Goal: Task Accomplishment & Management: Use online tool/utility

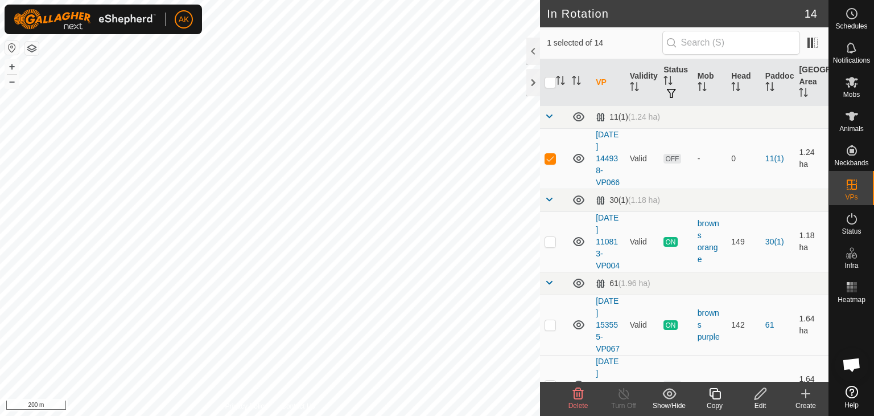
click at [581, 390] on icon at bounding box center [578, 393] width 14 height 14
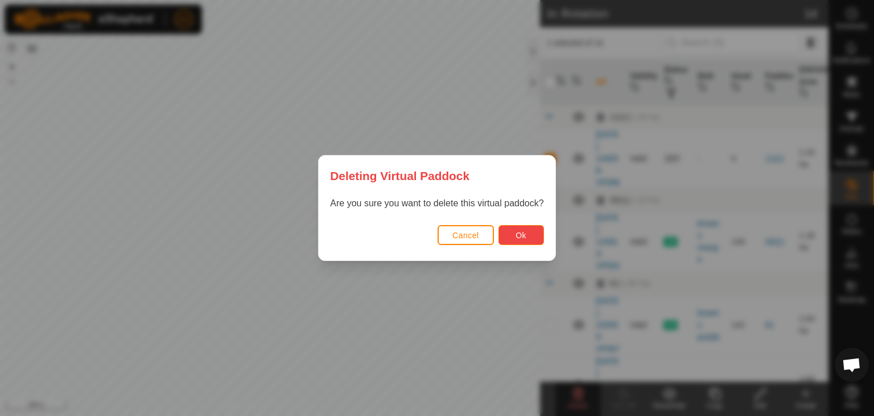
click at [524, 231] on span "Ok" at bounding box center [521, 235] width 11 height 9
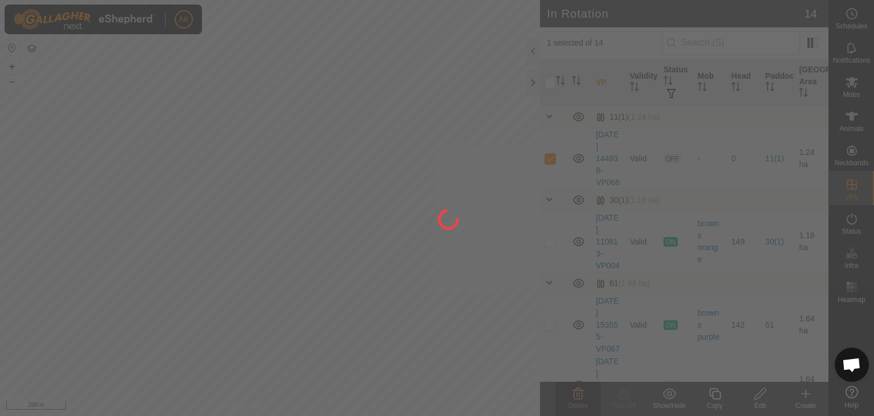
checkbox input "false"
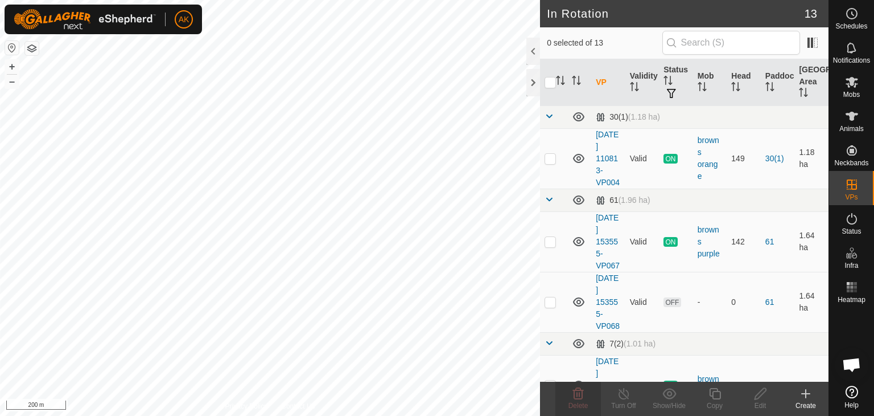
checkbox input "true"
click at [565, 390] on delete-svg-icon at bounding box center [579, 393] width 46 height 14
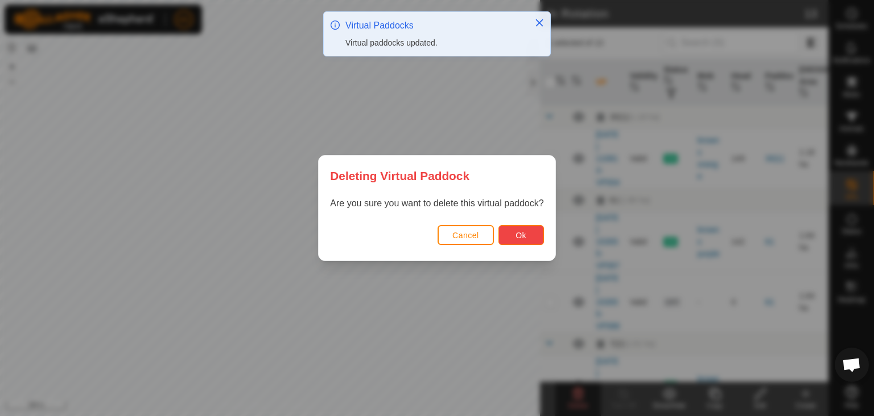
click at [529, 236] on button "Ok" at bounding box center [522, 235] width 46 height 20
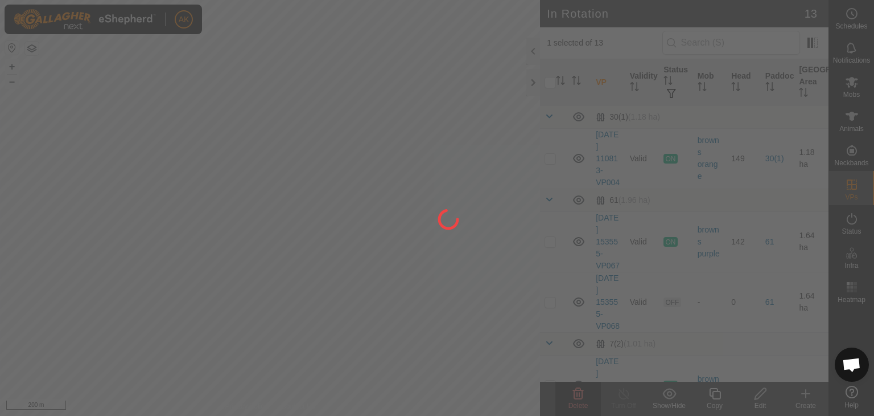
checkbox input "false"
drag, startPoint x: 261, startPoint y: 231, endPoint x: 344, endPoint y: 331, distance: 130.1
click at [345, 331] on div at bounding box center [437, 208] width 874 height 416
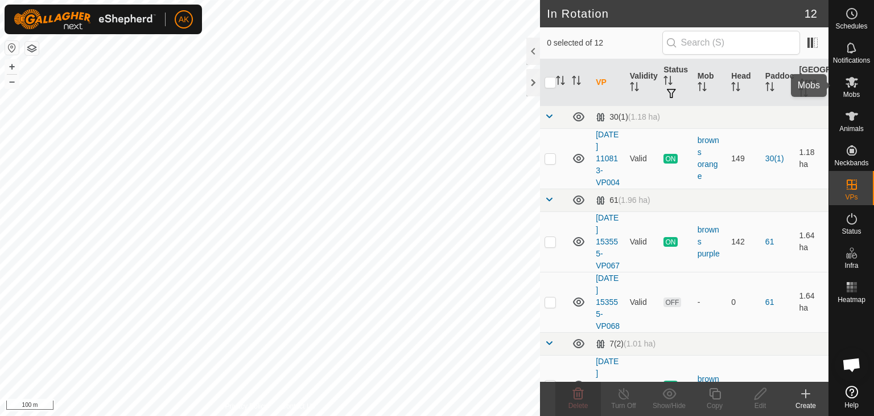
click at [856, 78] on icon at bounding box center [852, 82] width 14 height 14
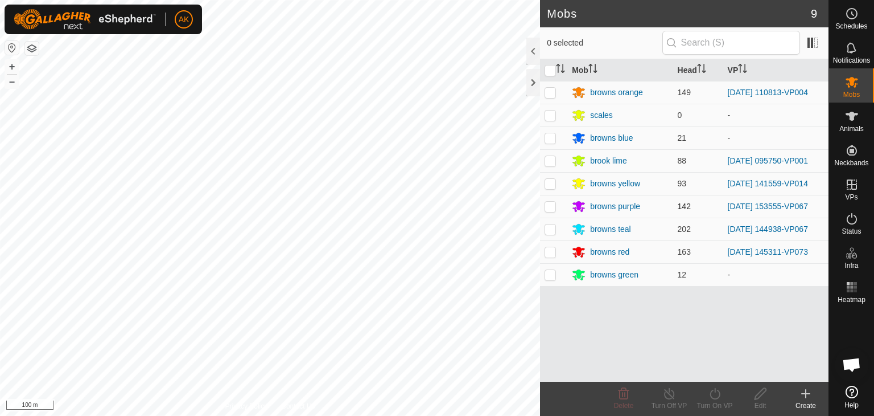
click at [549, 207] on p-checkbox at bounding box center [550, 206] width 11 height 9
checkbox input "true"
click at [714, 394] on icon at bounding box center [715, 393] width 14 height 14
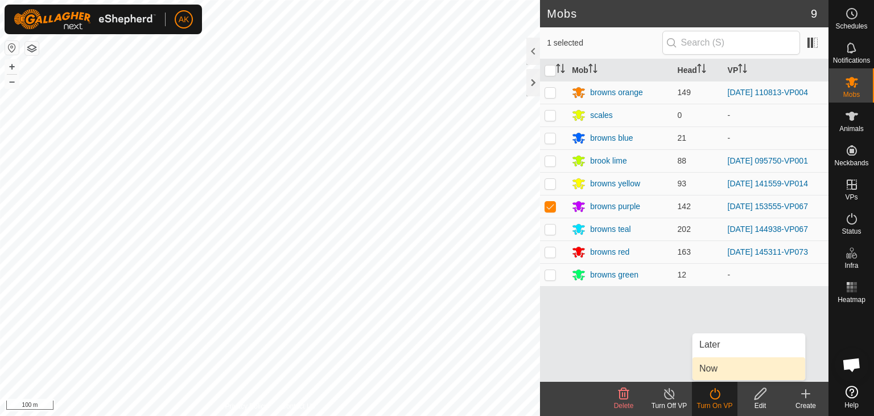
click at [710, 376] on link "Now" at bounding box center [749, 368] width 113 height 23
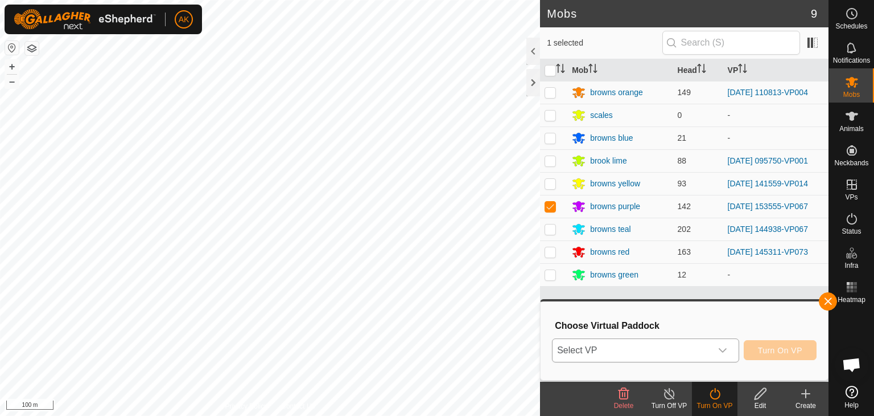
click at [690, 352] on span "Select VP" at bounding box center [632, 350] width 159 height 23
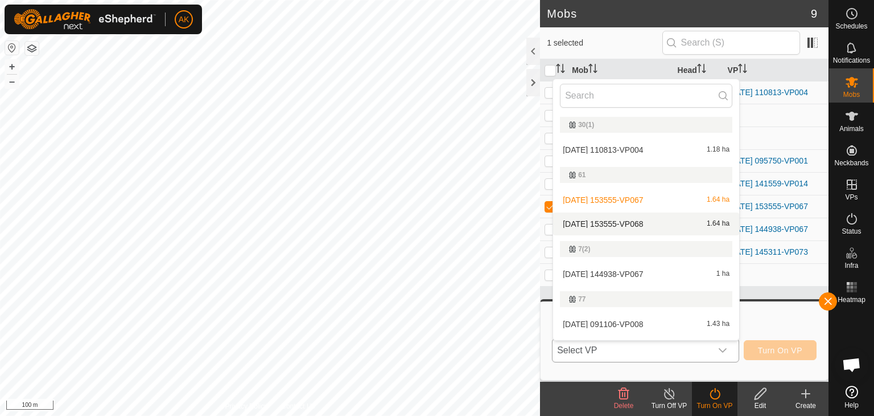
click at [624, 225] on li "[DATE] 153555-VP068 1.64 ha" at bounding box center [646, 223] width 186 height 23
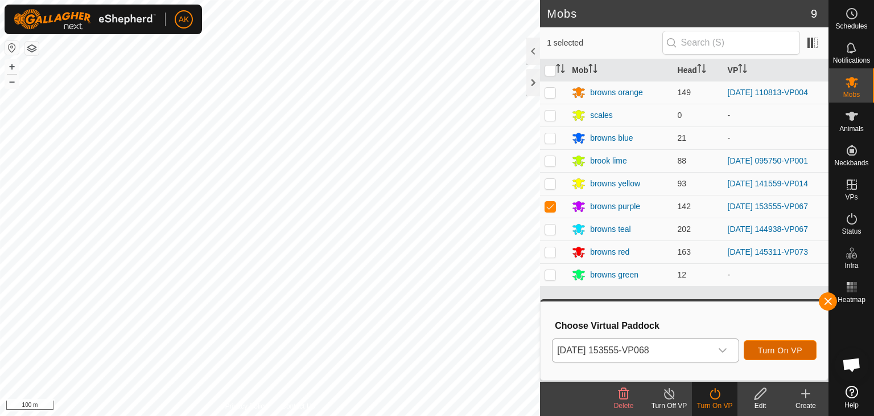
click at [787, 349] on span "Turn On VP" at bounding box center [780, 350] width 44 height 9
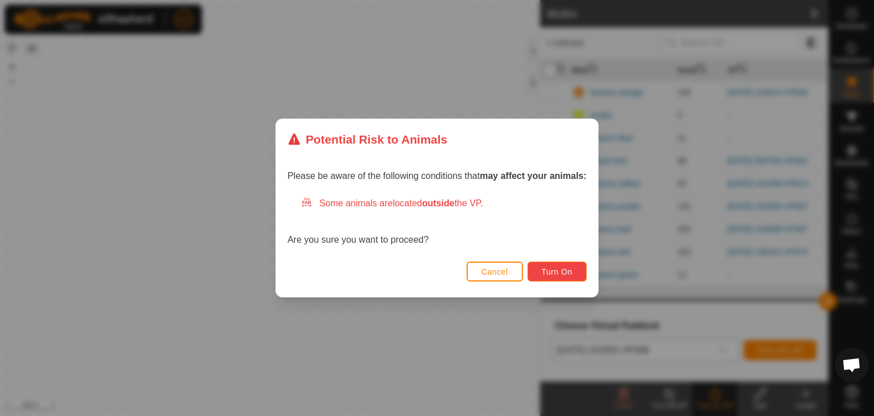
click at [551, 269] on span "Turn On" at bounding box center [557, 271] width 31 height 9
